Goal: Check status: Check status

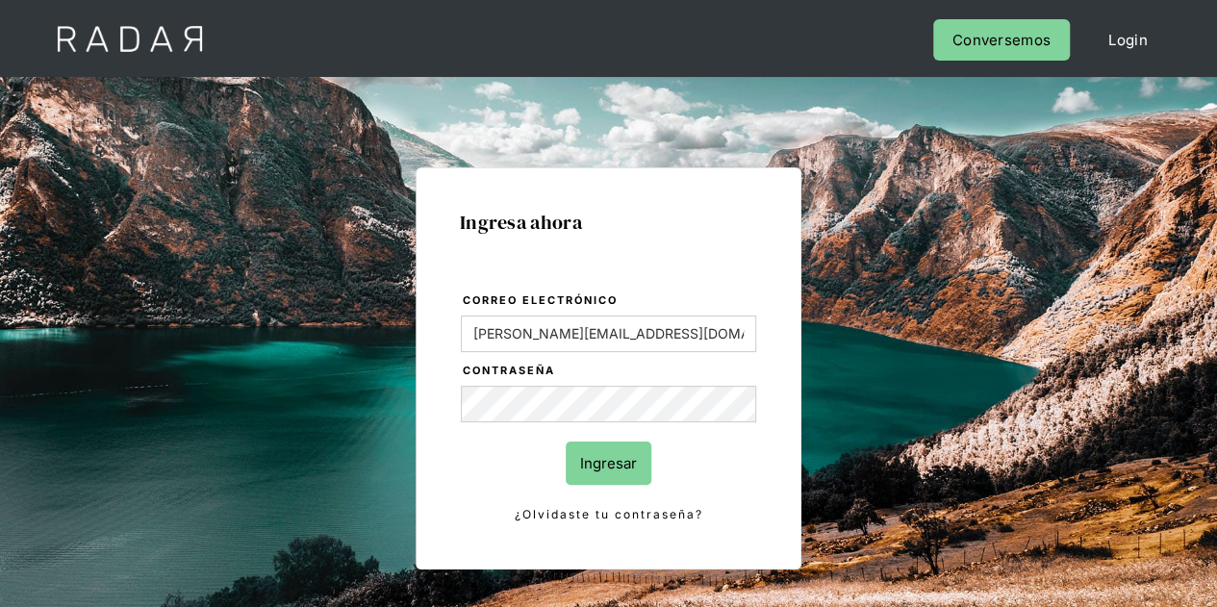
click at [595, 448] on input "Ingresar" at bounding box center [609, 462] width 86 height 43
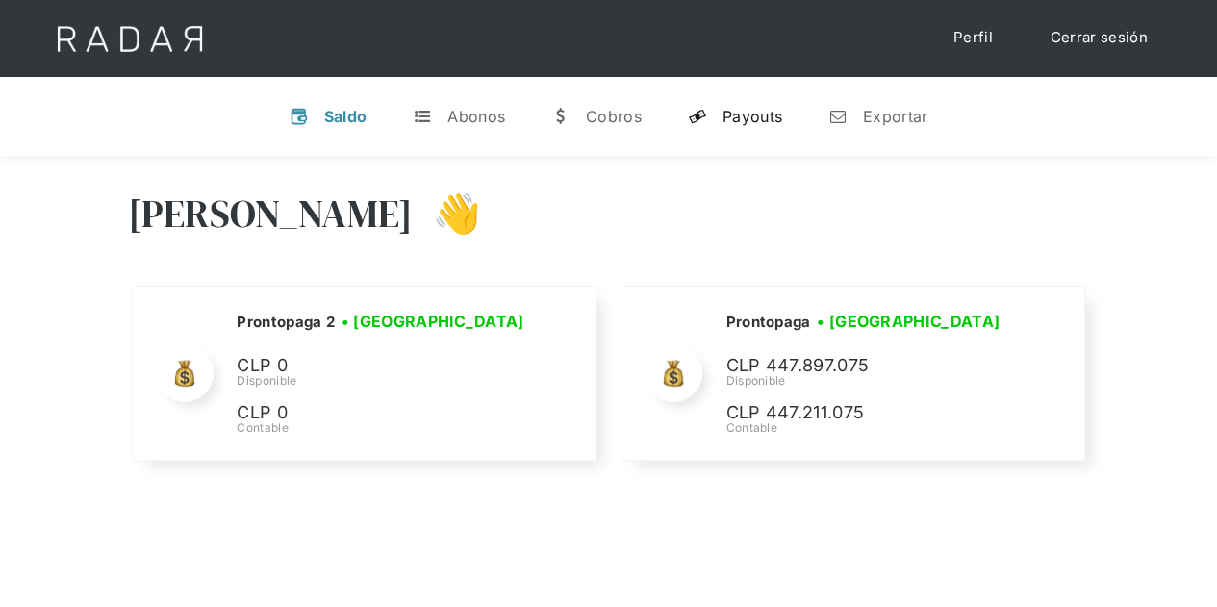
click at [719, 129] on link "y Payouts" at bounding box center [734, 116] width 125 height 50
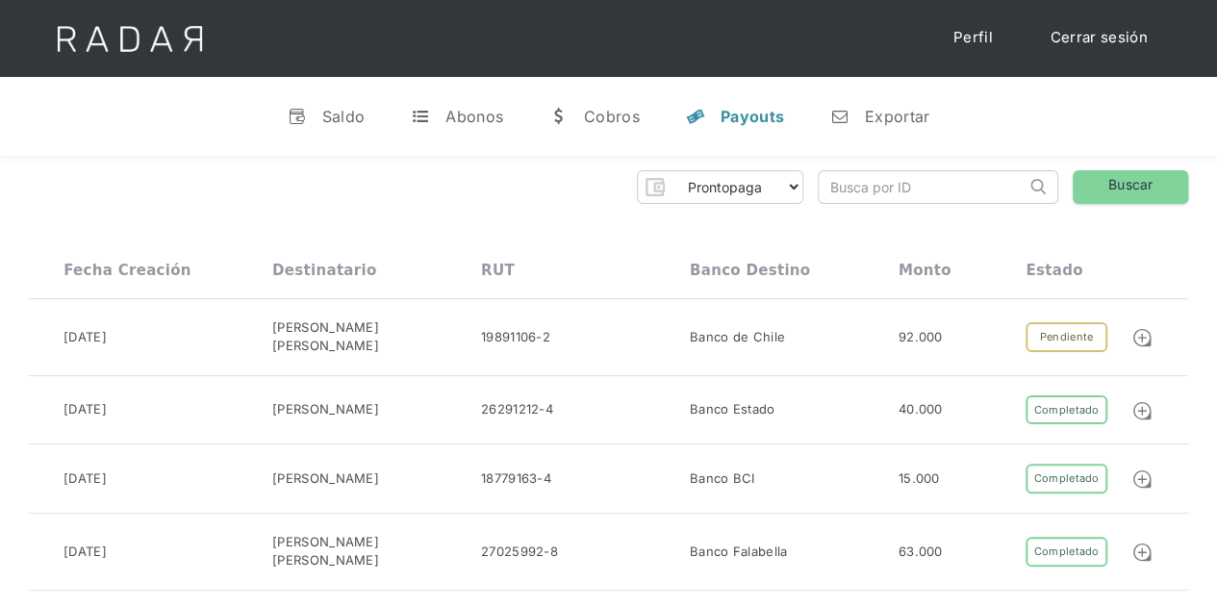
click at [845, 195] on input "search" at bounding box center [922, 187] width 207 height 32
paste input "7e8f6414-db70-4fce-a813-bfd681ec0dfd"
type input "7e8f6414-db70-4fce-a813-bfd681ec0dfd"
click at [1158, 186] on link "Buscar" at bounding box center [1129, 187] width 115 height 34
